Goal: Entertainment & Leisure: Consume media (video, audio)

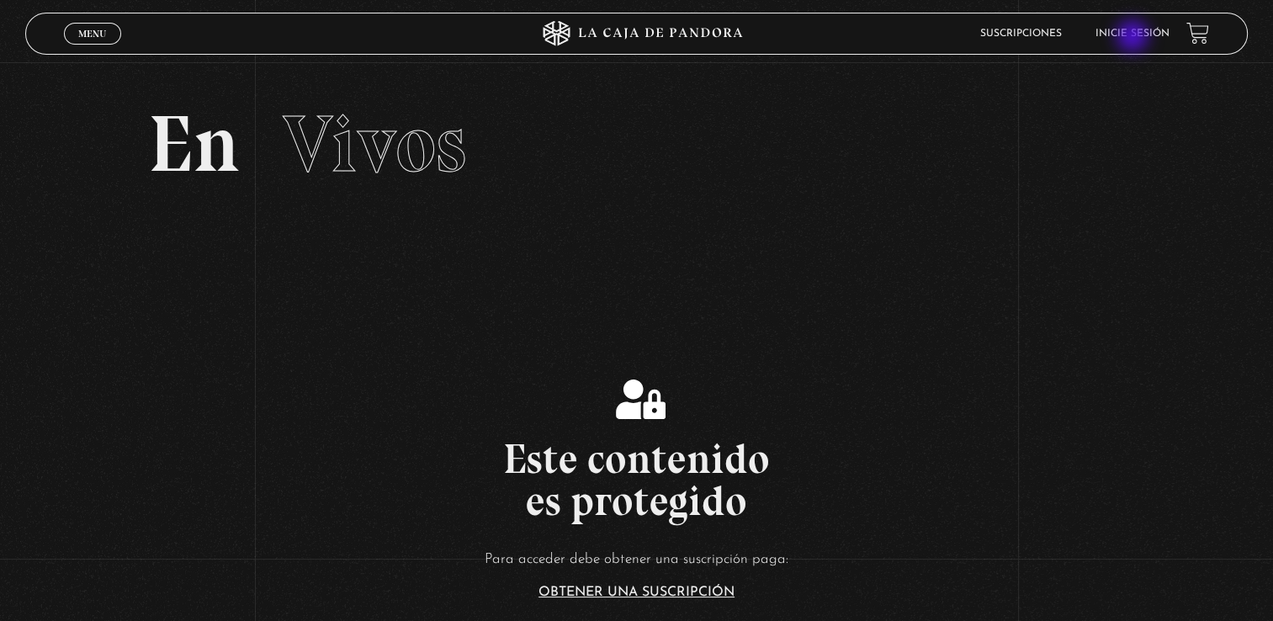
click at [1134, 38] on link "Inicie sesión" at bounding box center [1132, 34] width 74 height 10
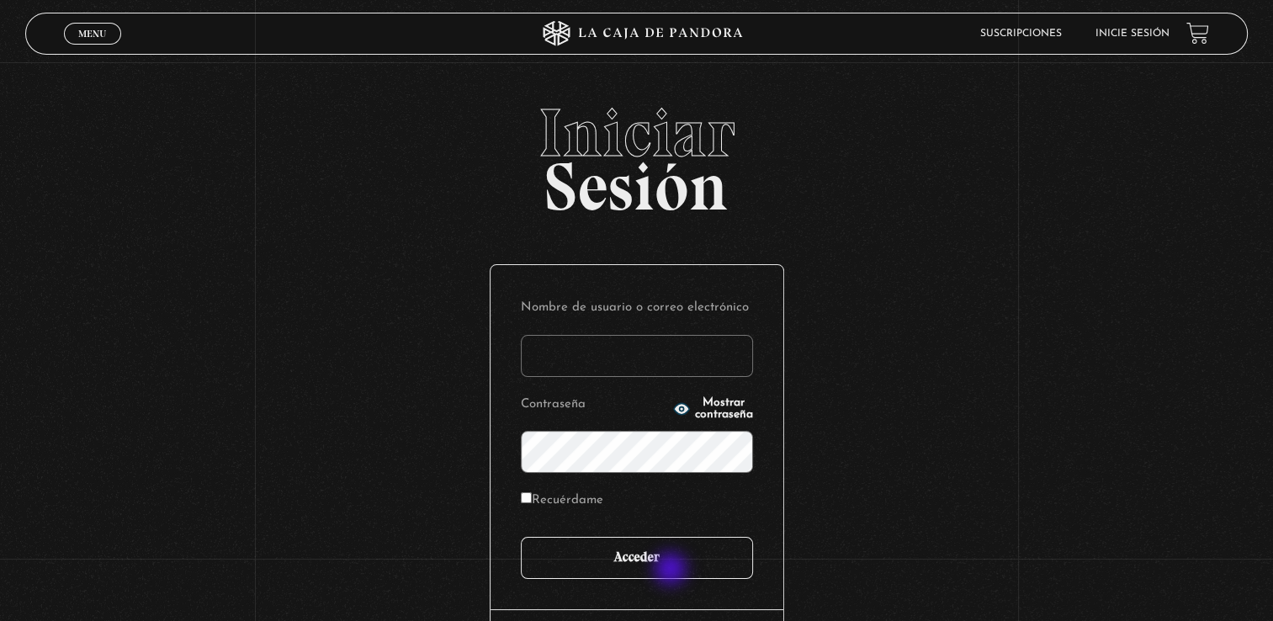
type input "[EMAIL_ADDRESS][DOMAIN_NAME]"
click at [672, 570] on input "Acceder" at bounding box center [637, 558] width 232 height 42
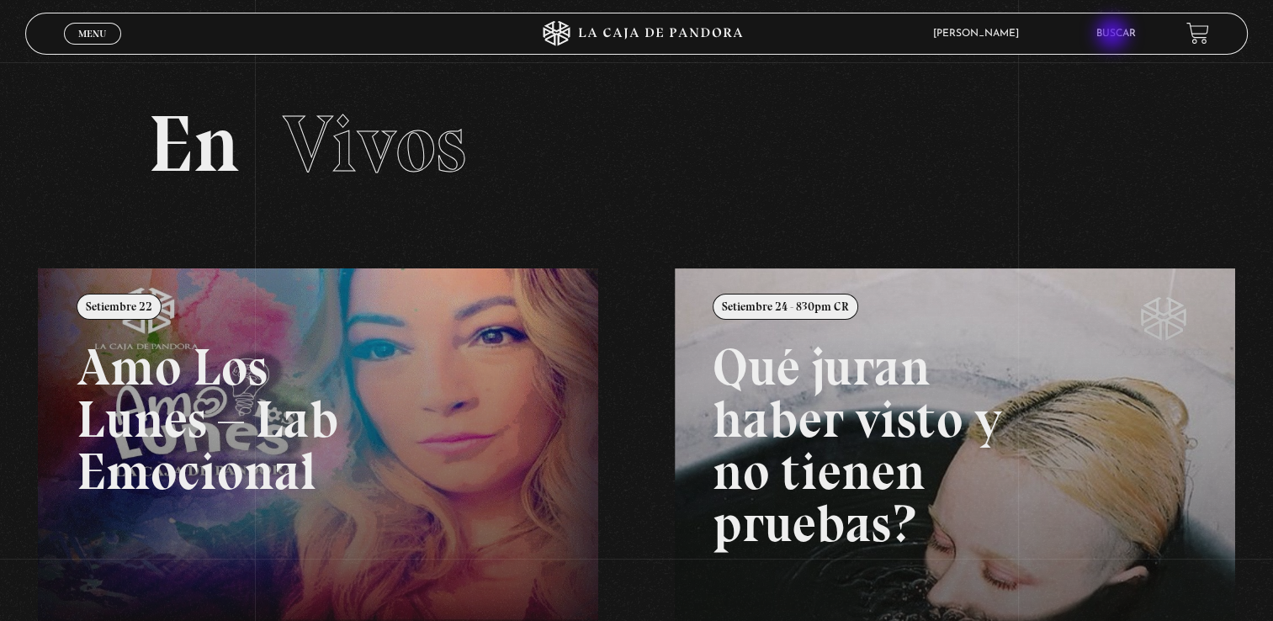
click at [1114, 35] on link "Buscar" at bounding box center [1116, 34] width 40 height 10
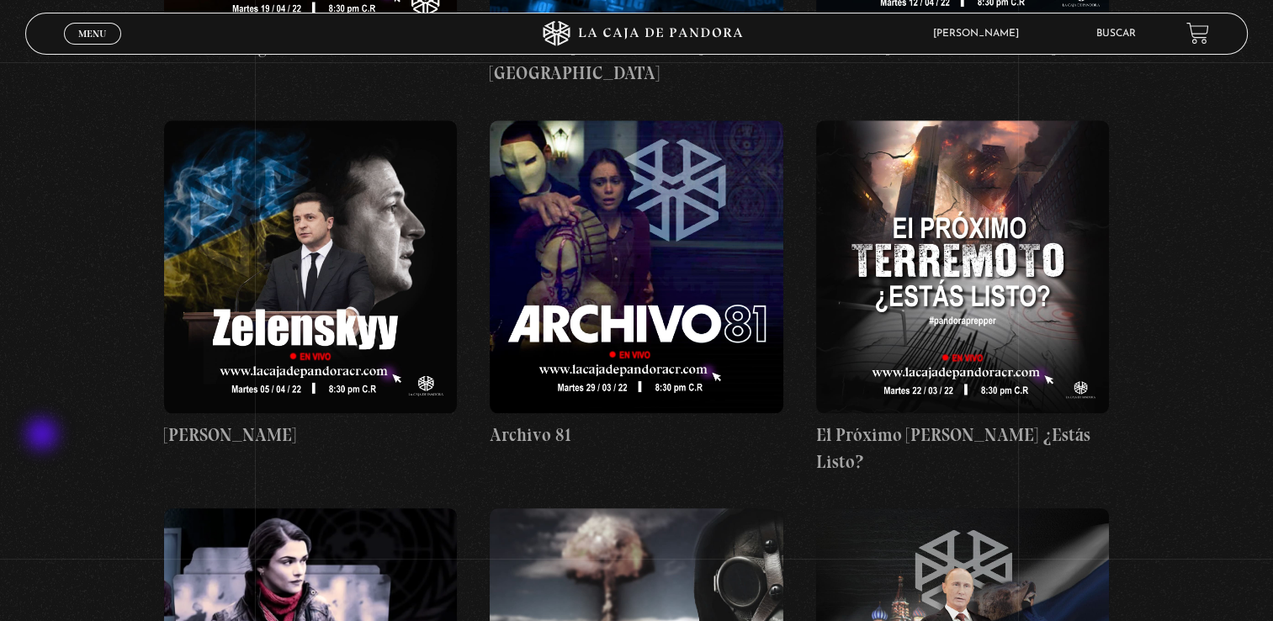
scroll to position [33612, 0]
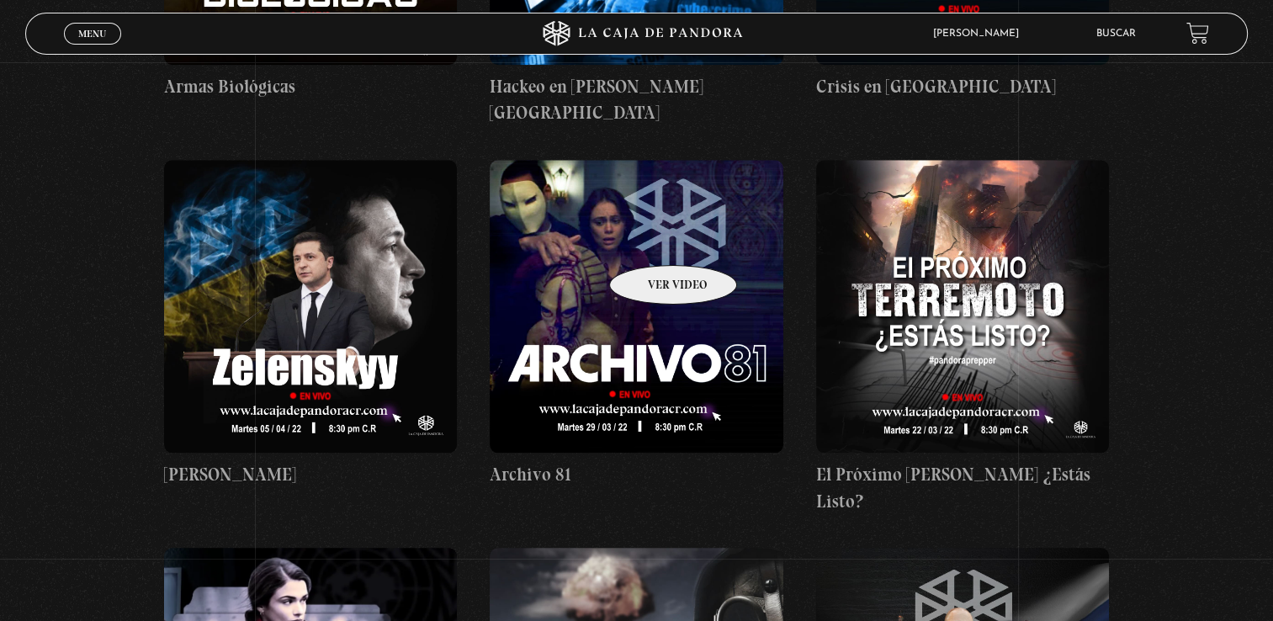
click at [651, 240] on figure at bounding box center [637, 307] width 294 height 294
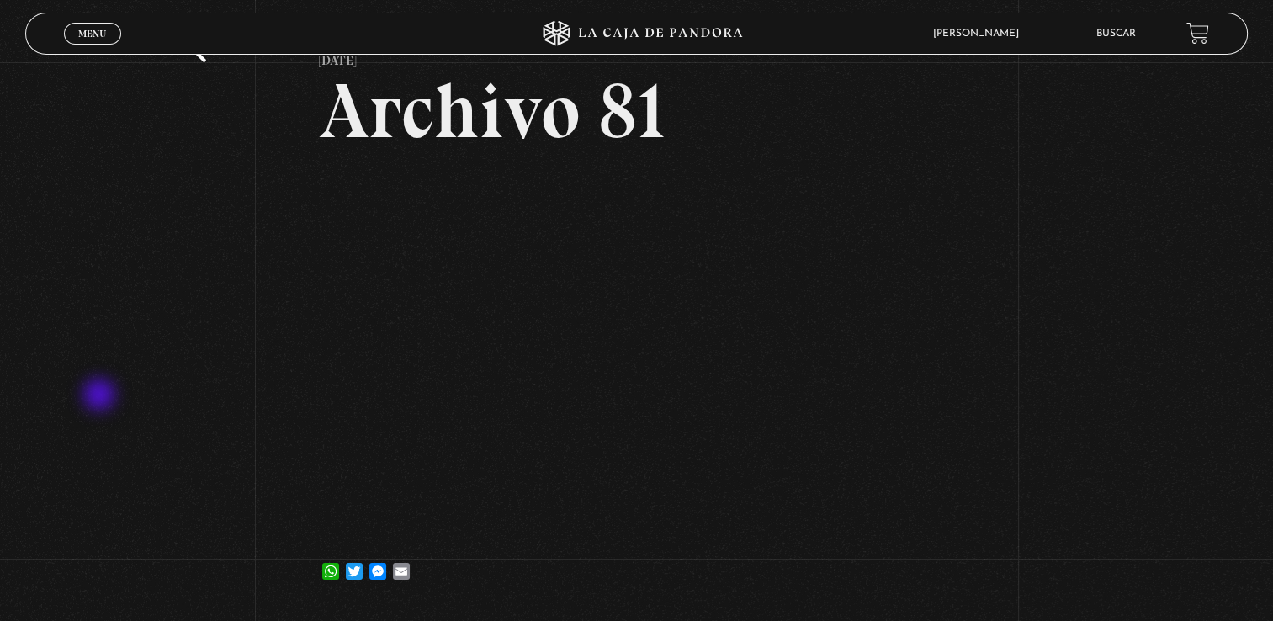
scroll to position [82, 0]
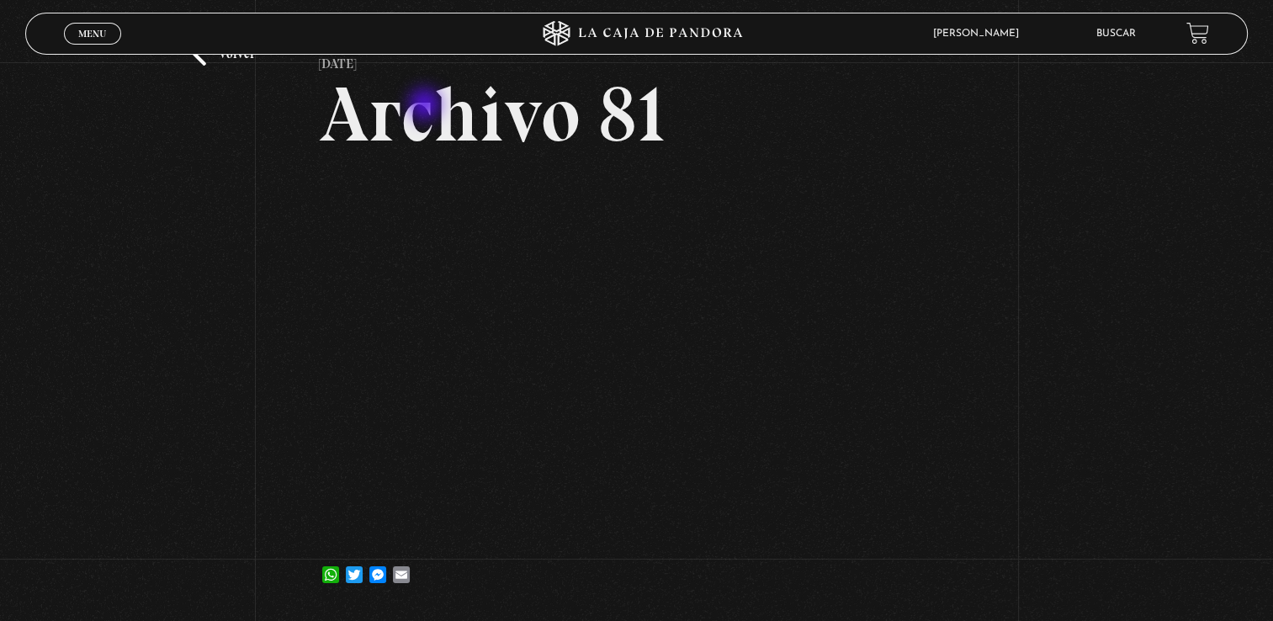
click at [427, 106] on h2 "Archivo 81" at bounding box center [636, 114] width 635 height 77
click at [184, 608] on div "Volver [DATE] Archivo 81 WhatsApp Twitter Messenger Email" at bounding box center [636, 297] width 1273 height 633
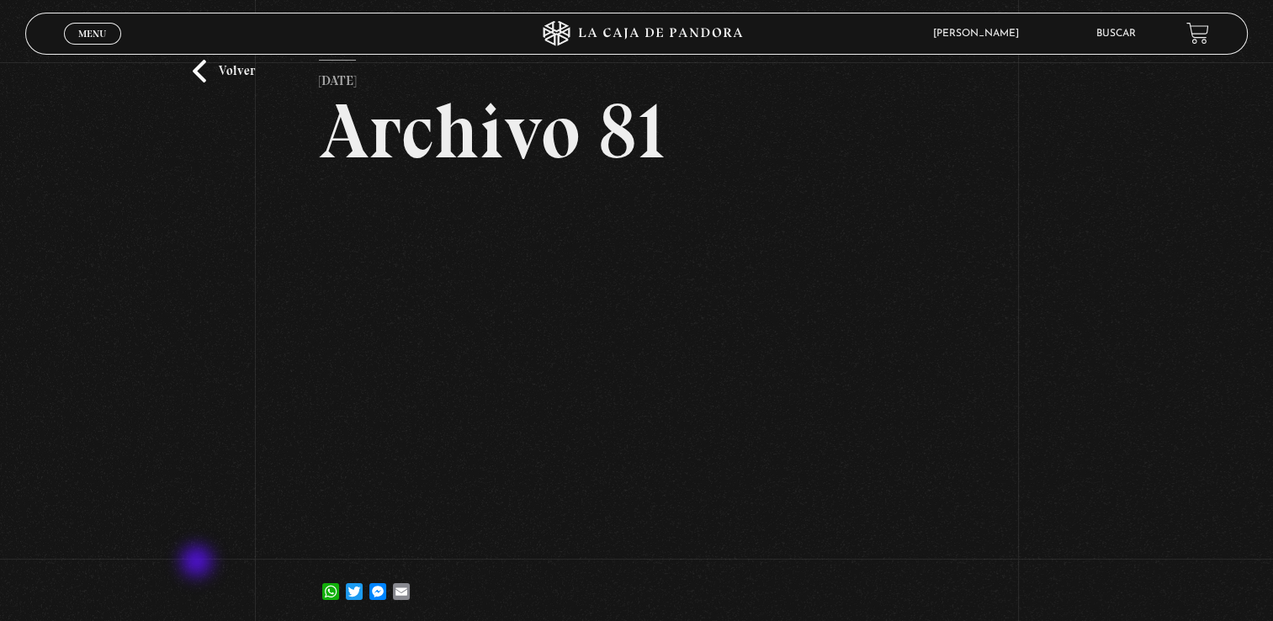
scroll to position [66, 0]
click at [1076, 487] on div "Volver [DATE] Archivo 81 WhatsApp Twitter Messenger Email" at bounding box center [636, 312] width 1273 height 633
click at [993, 463] on div "Volver 31 marzo, 2022 Archivo 81 WhatsApp Twitter Messenger Email" at bounding box center [636, 312] width 1273 height 633
